Goal: Transaction & Acquisition: Purchase product/service

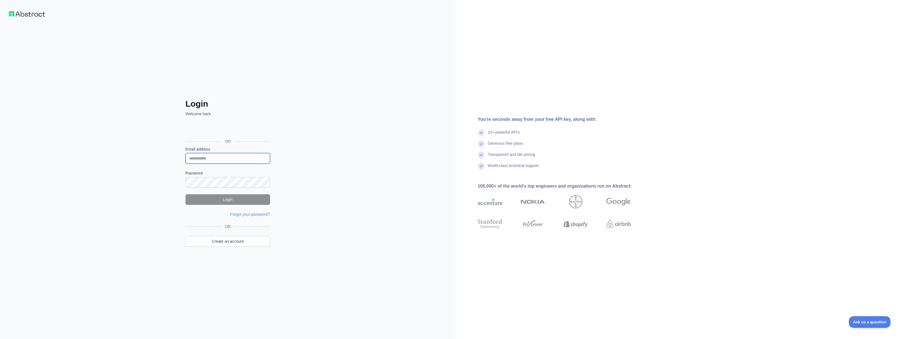
click at [212, 160] on input "Email address" at bounding box center [228, 158] width 85 height 11
type input "**********"
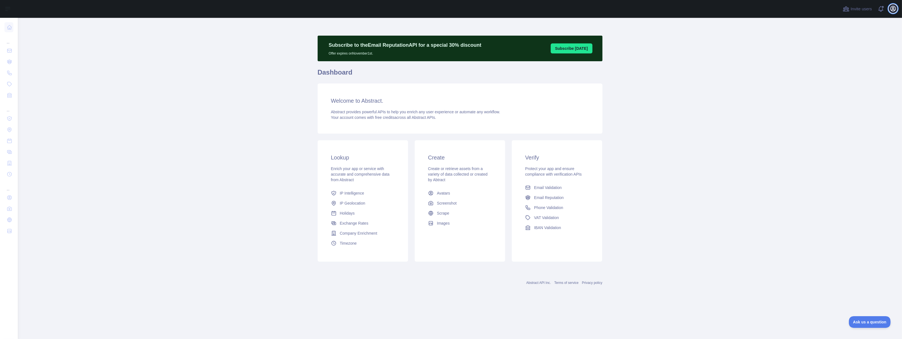
click at [892, 8] on icon "button" at bounding box center [893, 8] width 7 height 7
click at [856, 63] on button "Billing" at bounding box center [866, 60] width 62 height 10
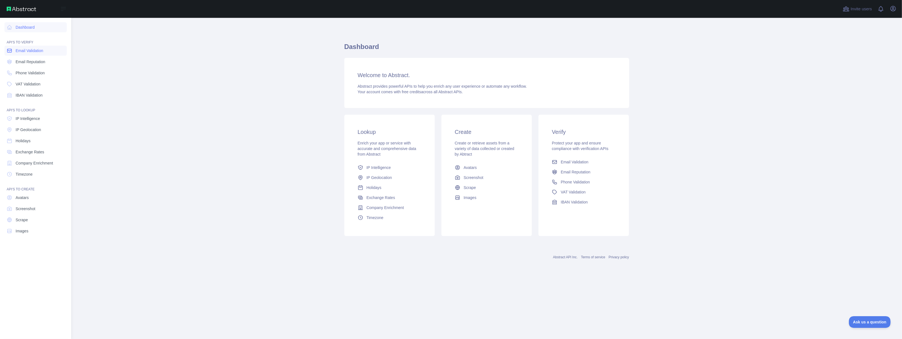
click at [36, 50] on span "Email Validation" at bounding box center [30, 51] width 28 height 6
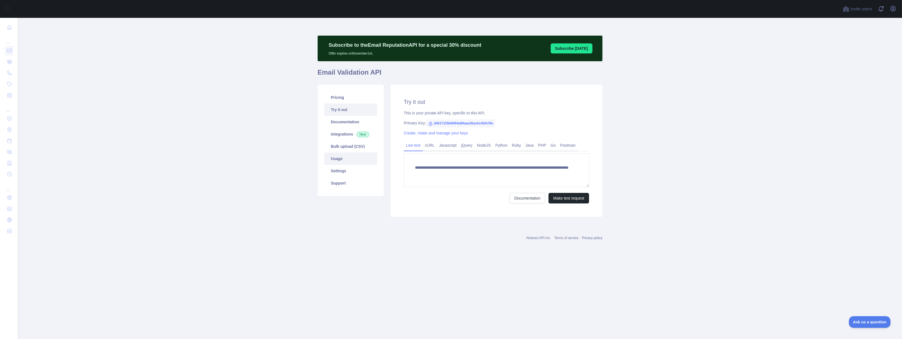
click at [344, 154] on link "Usage" at bounding box center [350, 158] width 53 height 12
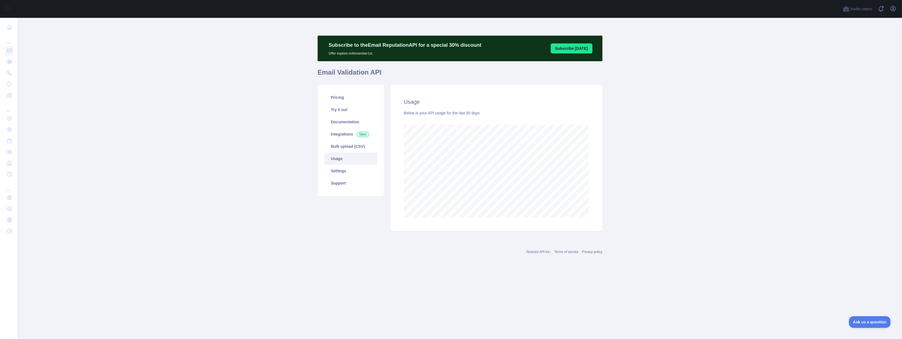
scroll to position [321, 884]
click at [349, 100] on link "Pricing" at bounding box center [350, 97] width 53 height 12
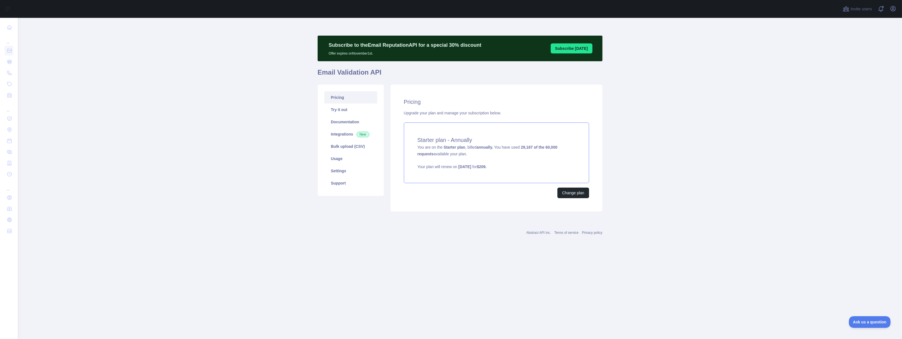
click at [552, 147] on strong "29,187 of the 60,000 requests" at bounding box center [488, 150] width 140 height 11
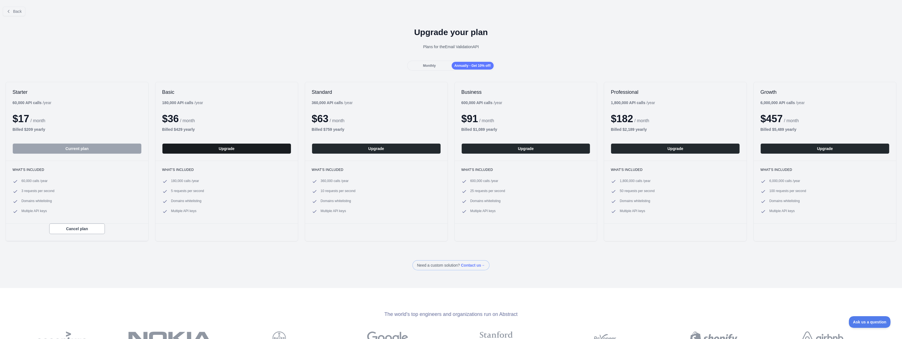
click at [233, 149] on button "Upgrade" at bounding box center [226, 148] width 129 height 11
click at [14, 14] on button "Back" at bounding box center [14, 11] width 23 height 9
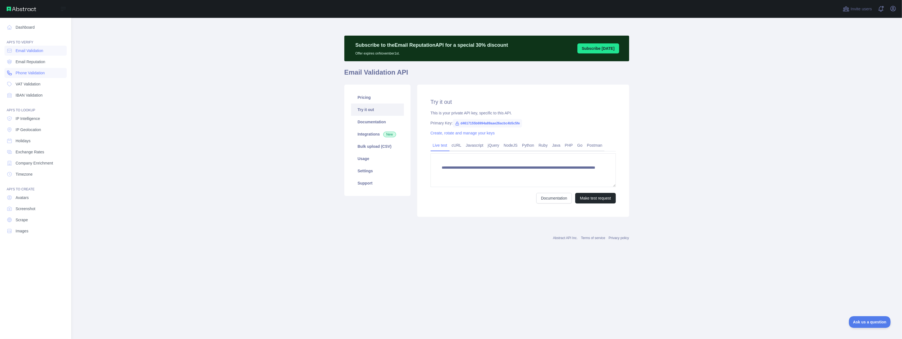
click at [38, 72] on span "Phone Validation" at bounding box center [30, 73] width 29 height 6
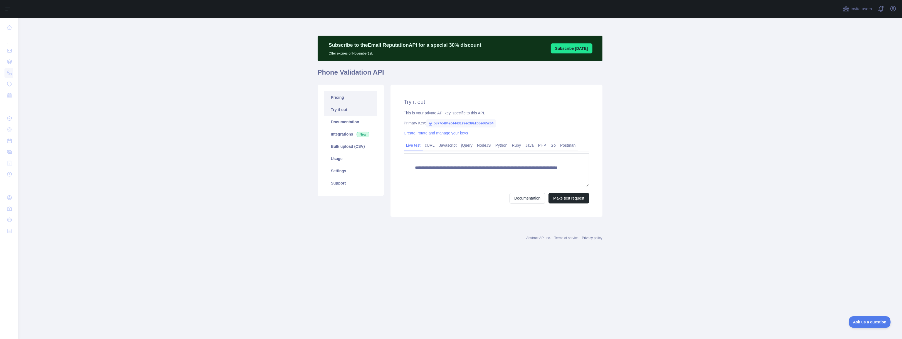
click at [344, 96] on link "Pricing" at bounding box center [350, 97] width 53 height 12
